Goal: Information Seeking & Learning: Compare options

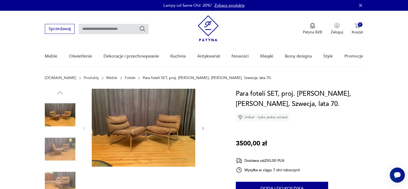
click at [125, 76] on link "Fotele" at bounding box center [130, 78] width 11 height 4
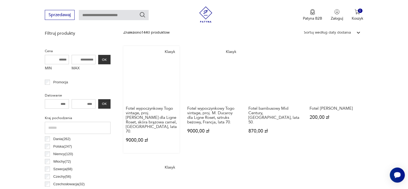
scroll to position [169, 0]
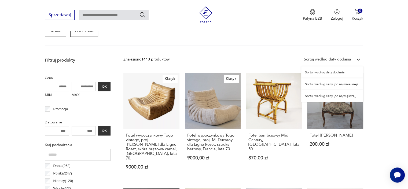
click at [348, 58] on div "Sortuj według daty dodania" at bounding box center [327, 59] width 47 height 6
click at [339, 84] on div "Sortuj według ceny (od najmniejszej)" at bounding box center [333, 84] width 62 height 12
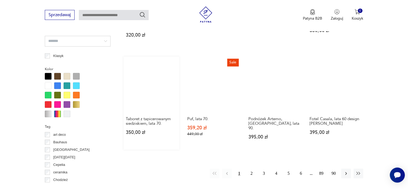
scroll to position [518, 0]
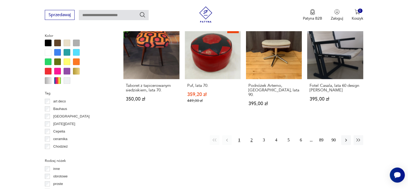
click at [252, 139] on button "2" at bounding box center [252, 140] width 10 height 10
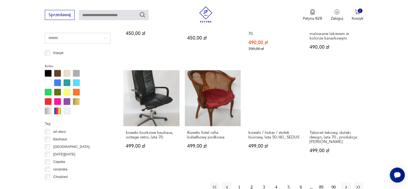
scroll to position [518, 0]
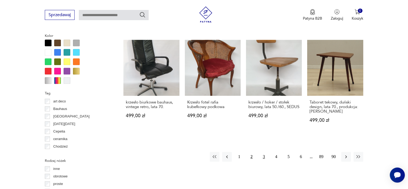
click at [263, 152] on button "3" at bounding box center [264, 157] width 10 height 10
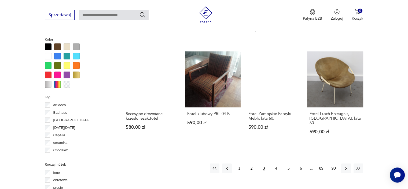
scroll to position [518, 0]
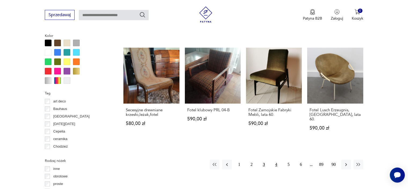
click at [277, 159] on button "4" at bounding box center [277, 164] width 10 height 10
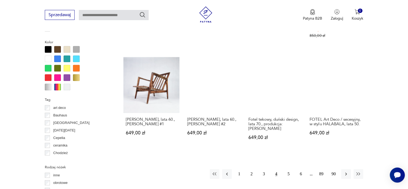
scroll to position [572, 0]
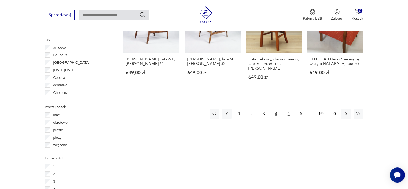
click at [289, 109] on button "5" at bounding box center [289, 114] width 10 height 10
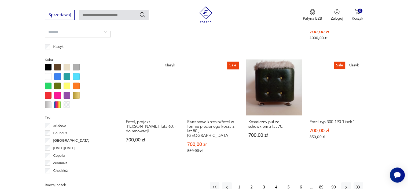
scroll to position [518, 0]
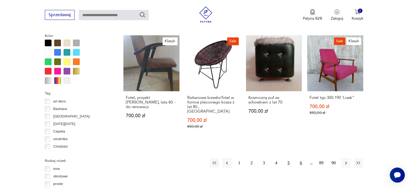
click at [299, 158] on button "6" at bounding box center [301, 163] width 10 height 10
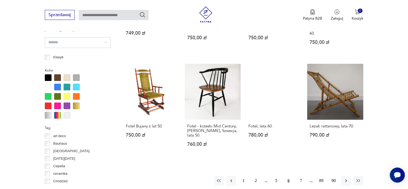
scroll to position [545, 0]
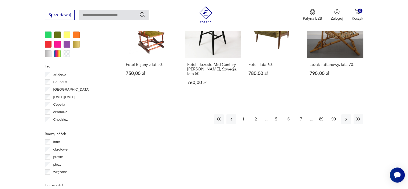
click at [302, 114] on button "7" at bounding box center [301, 119] width 10 height 10
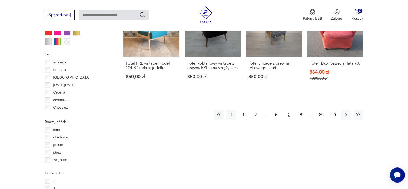
scroll to position [572, 0]
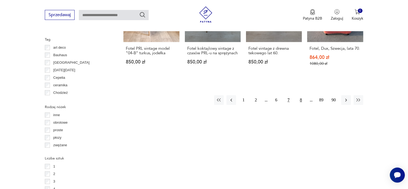
click at [300, 95] on button "8" at bounding box center [301, 100] width 10 height 10
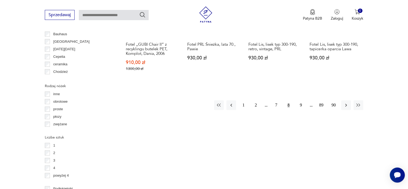
scroll to position [626, 0]
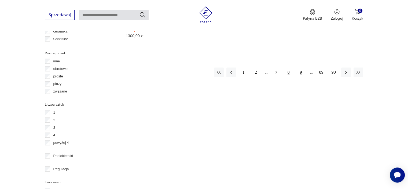
click at [300, 67] on button "9" at bounding box center [301, 72] width 10 height 10
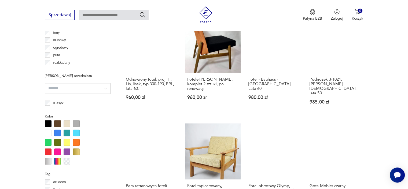
scroll to position [518, 0]
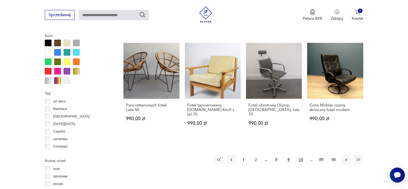
click at [300, 155] on button "10" at bounding box center [301, 160] width 10 height 10
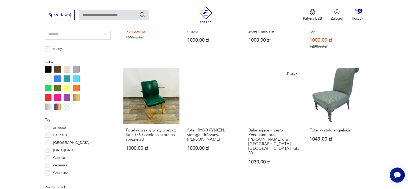
scroll to position [518, 0]
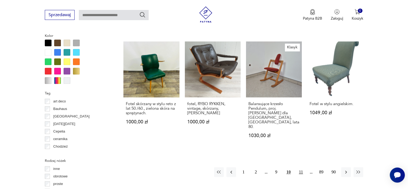
click at [301, 167] on button "11" at bounding box center [301, 172] width 10 height 10
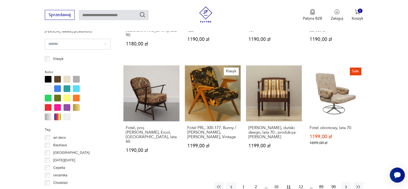
scroll to position [491, 0]
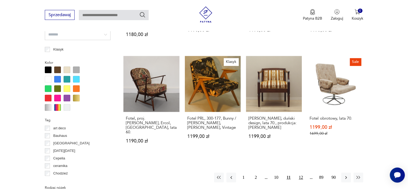
click at [302, 172] on button "12" at bounding box center [301, 177] width 10 height 10
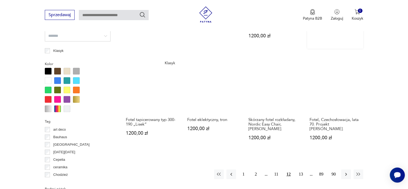
scroll to position [491, 0]
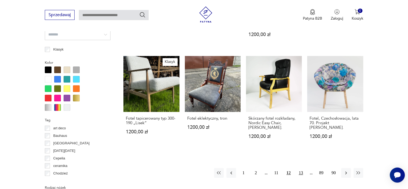
click at [299, 169] on button "13" at bounding box center [301, 173] width 10 height 10
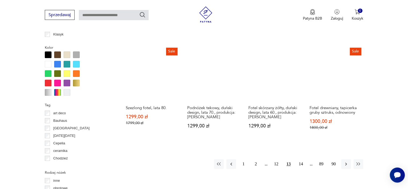
scroll to position [572, 0]
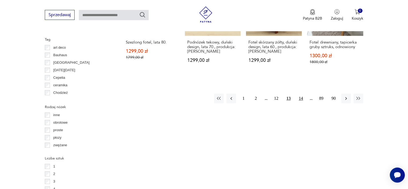
click at [303, 95] on button "14" at bounding box center [301, 98] width 10 height 10
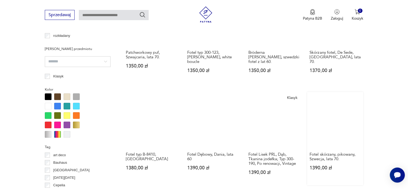
scroll to position [572, 0]
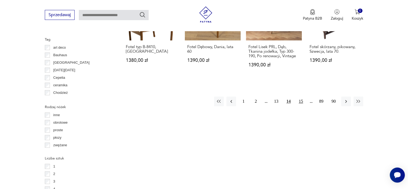
click at [299, 96] on button "15" at bounding box center [301, 101] width 10 height 10
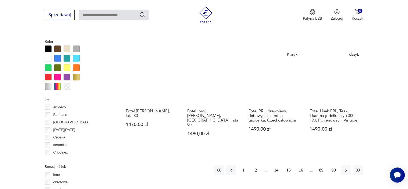
scroll to position [545, 0]
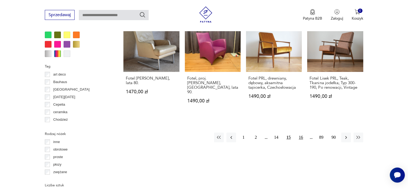
click at [304, 132] on button "16" at bounding box center [301, 137] width 10 height 10
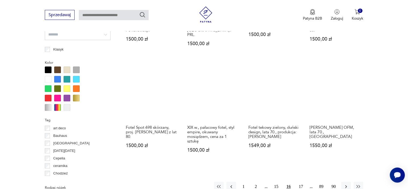
scroll to position [572, 0]
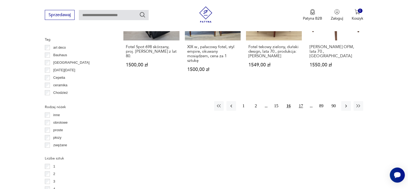
click at [298, 101] on button "17" at bounding box center [301, 106] width 10 height 10
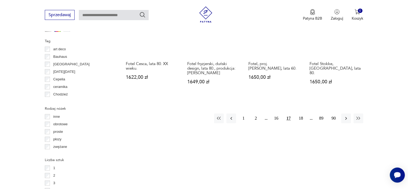
scroll to position [572, 0]
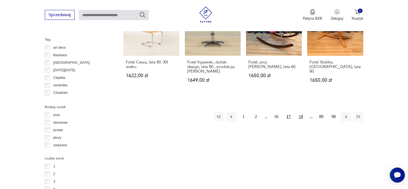
click at [302, 112] on button "18" at bounding box center [301, 117] width 10 height 10
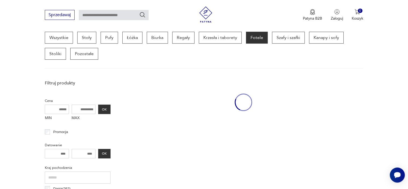
scroll to position [142, 0]
